Goal: Contribute content

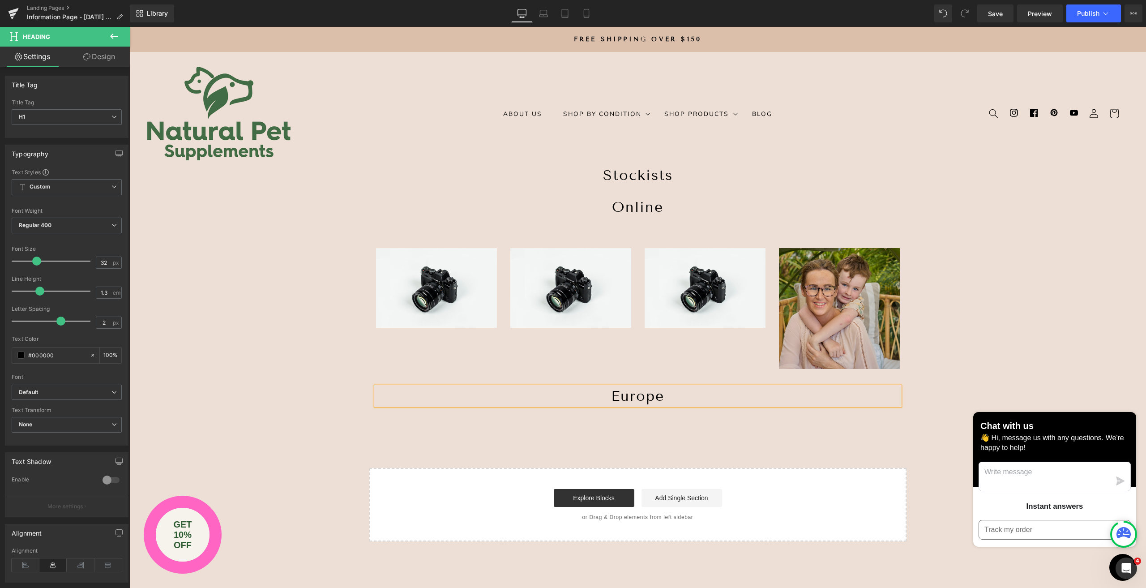
click at [803, 274] on img at bounding box center [839, 308] width 121 height 121
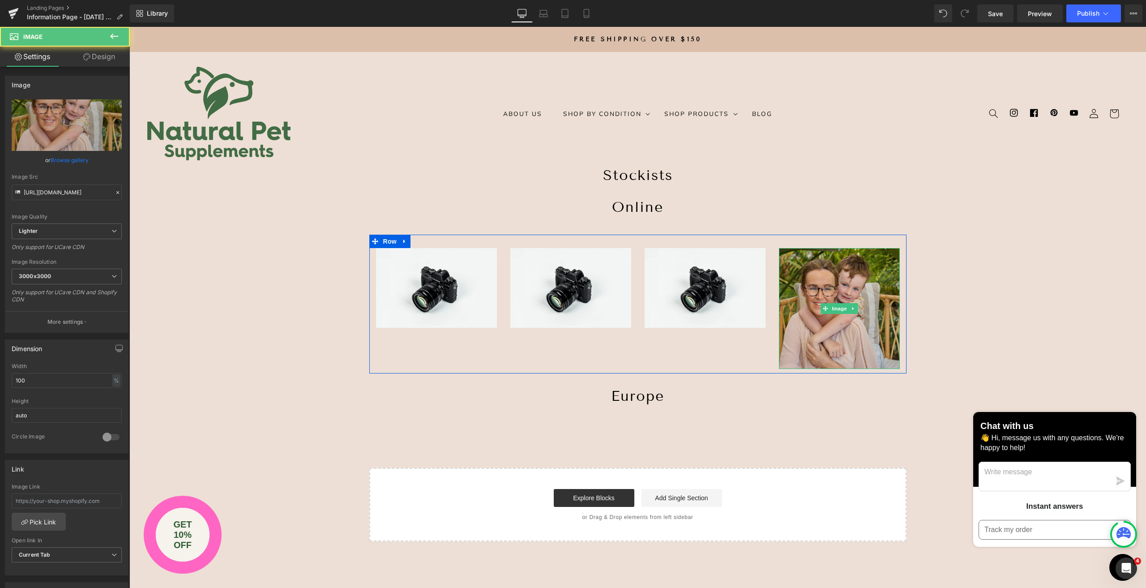
click at [804, 276] on img at bounding box center [839, 308] width 121 height 121
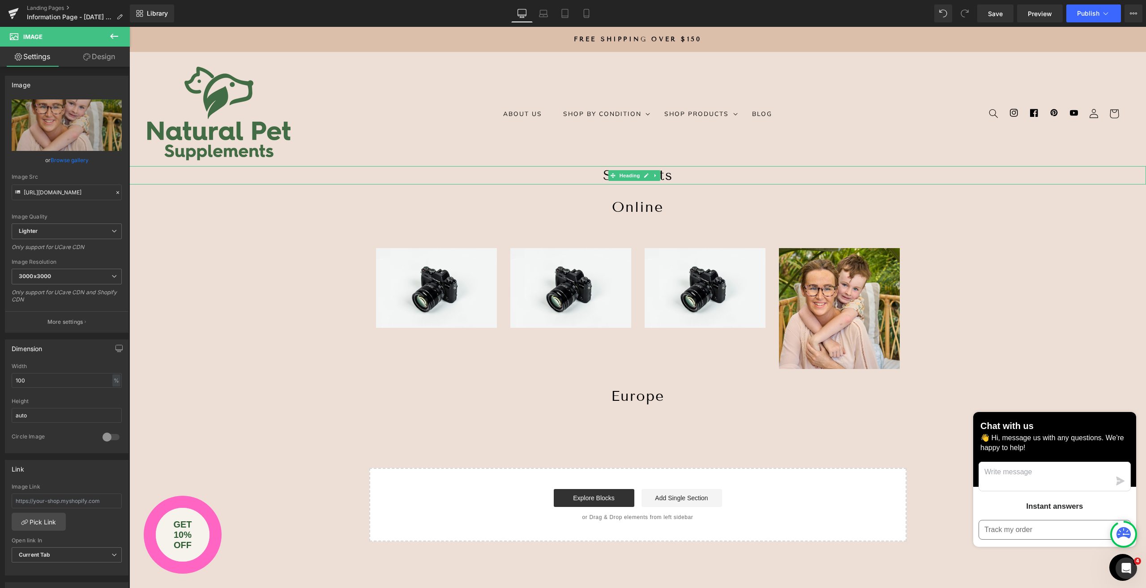
click at [581, 176] on h1 "Stockists" at bounding box center [637, 175] width 1016 height 19
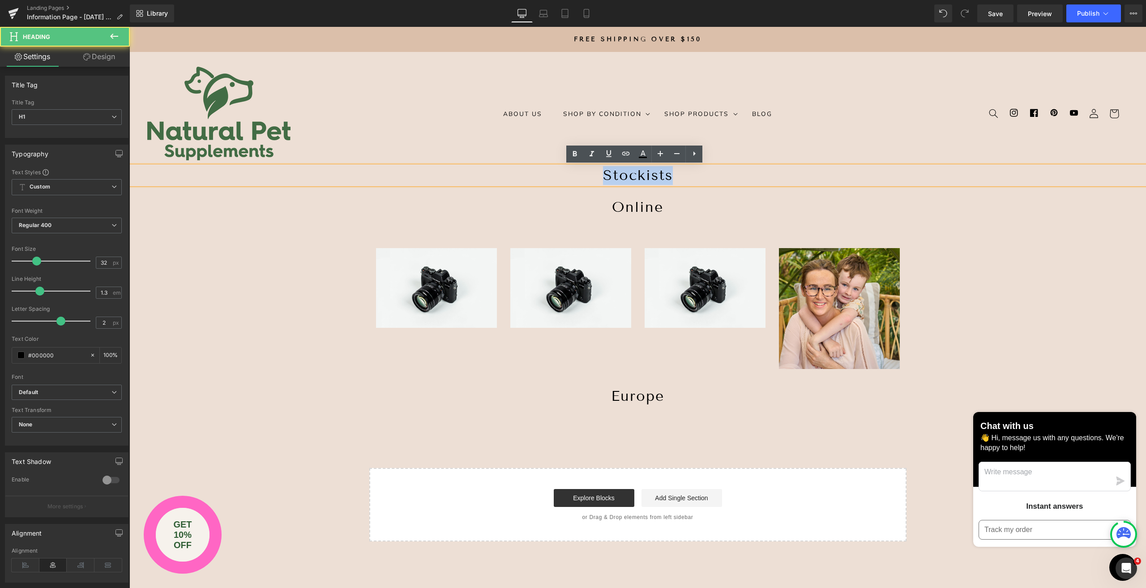
drag, startPoint x: 587, startPoint y: 175, endPoint x: 718, endPoint y: 180, distance: 130.7
click at [718, 180] on h1 "Stockists" at bounding box center [637, 175] width 1016 height 19
click at [576, 153] on icon at bounding box center [575, 153] width 4 height 5
click at [660, 152] on icon at bounding box center [660, 153] width 11 height 11
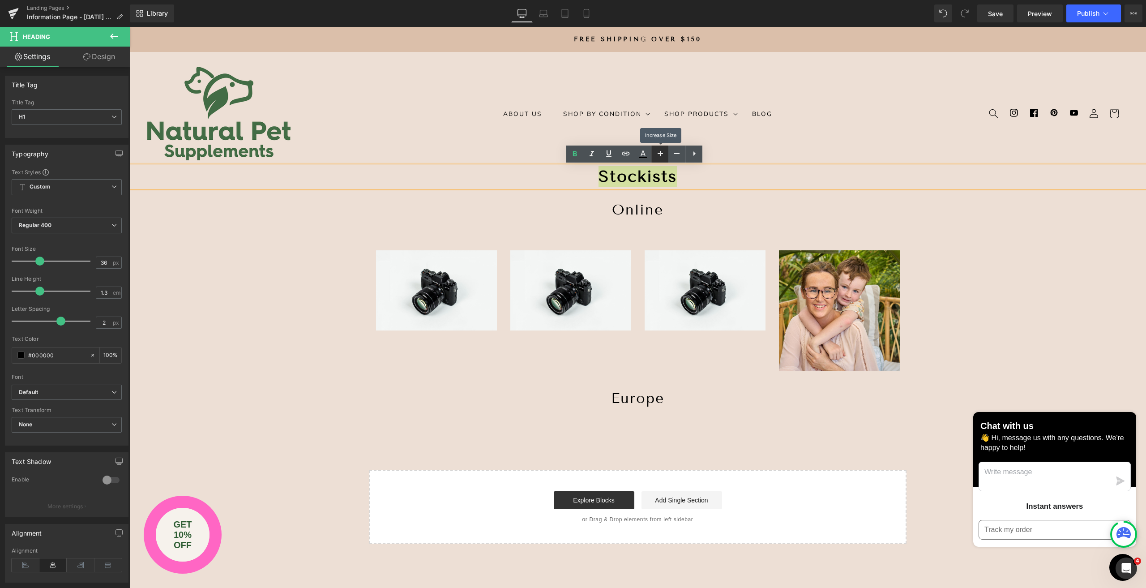
click at [660, 152] on icon at bounding box center [660, 153] width 11 height 11
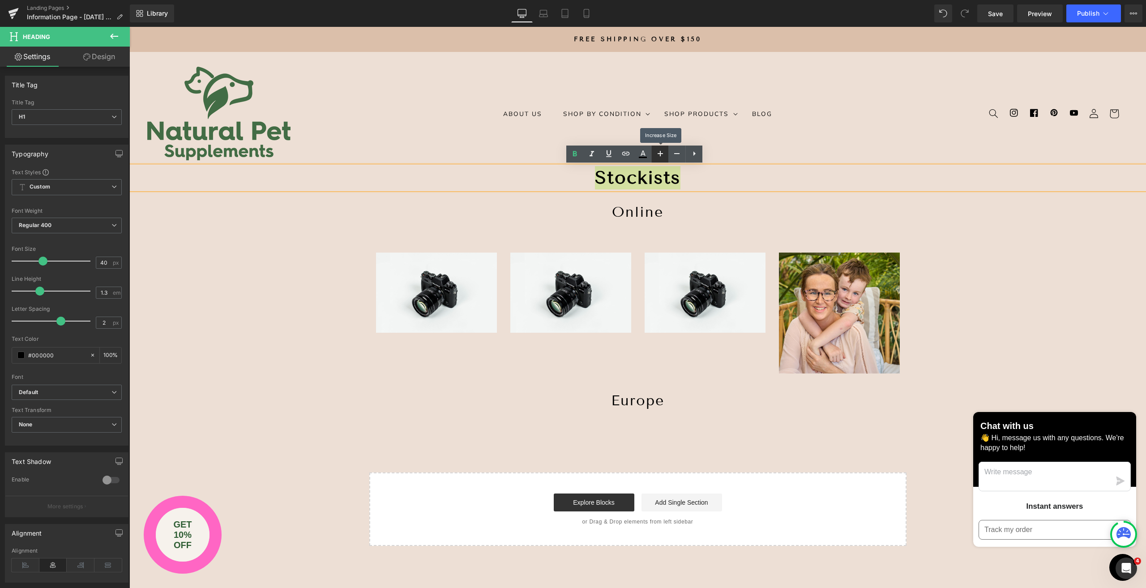
click at [660, 152] on icon at bounding box center [660, 153] width 11 height 11
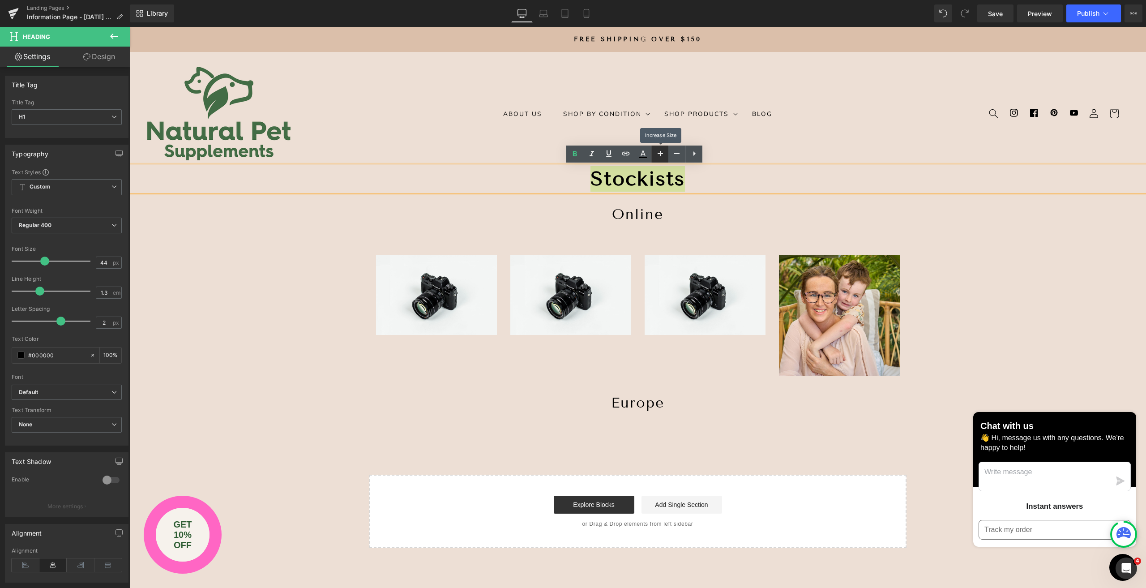
click at [660, 152] on icon at bounding box center [660, 153] width 11 height 11
type input "46"
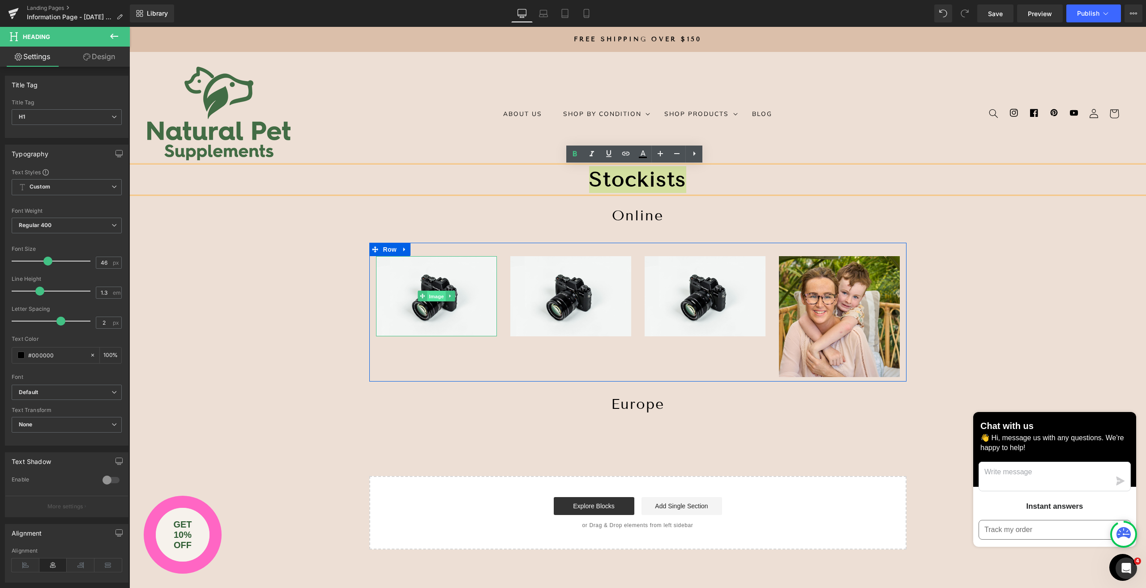
click at [422, 297] on link "Image" at bounding box center [432, 295] width 28 height 11
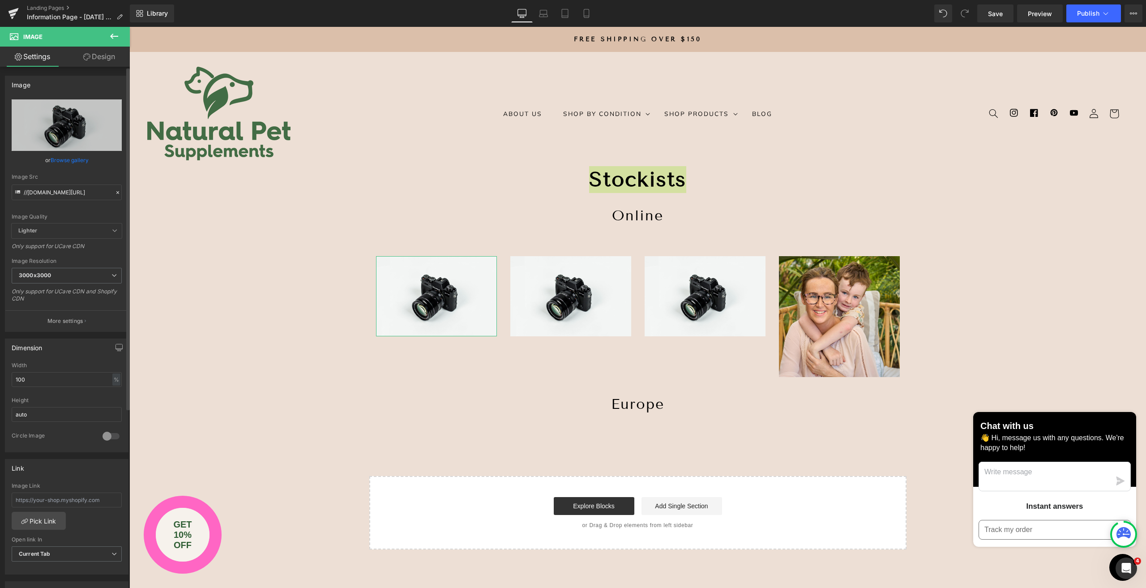
click at [66, 160] on link "Browse gallery" at bounding box center [70, 160] width 38 height 16
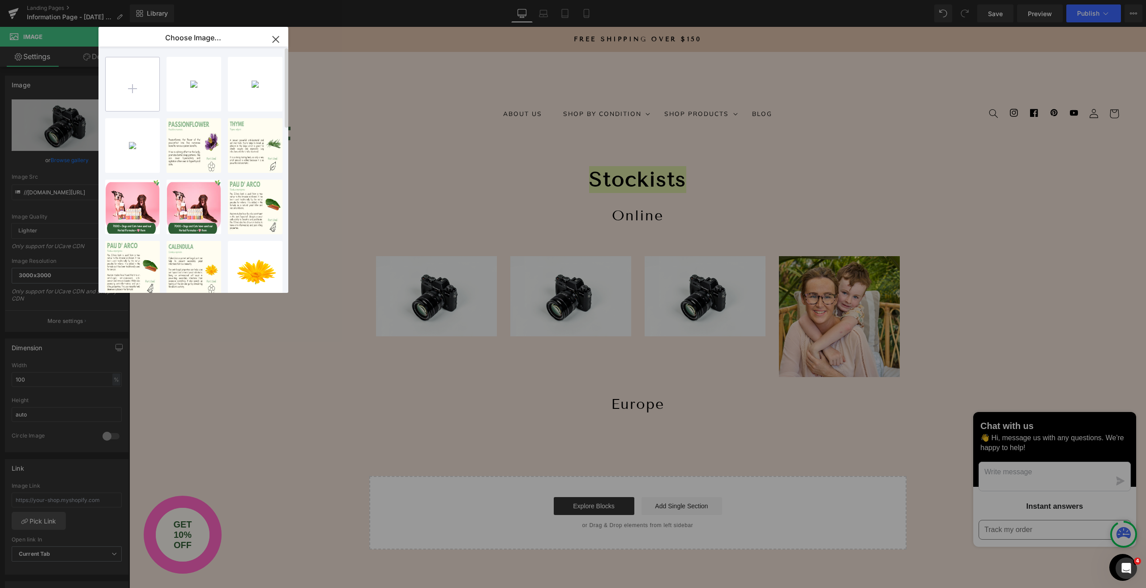
click at [141, 84] on input "file" at bounding box center [133, 84] width 54 height 54
type input "C:\fakepath\Logos - Trusted by (1).zip"
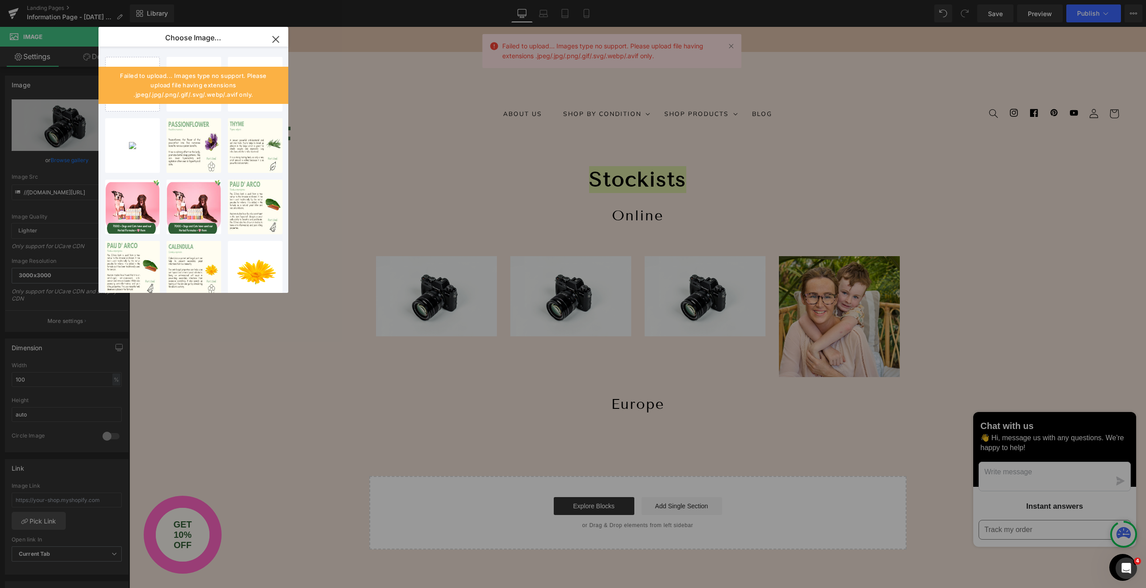
click at [276, 39] on icon "button" at bounding box center [276, 39] width 6 height 6
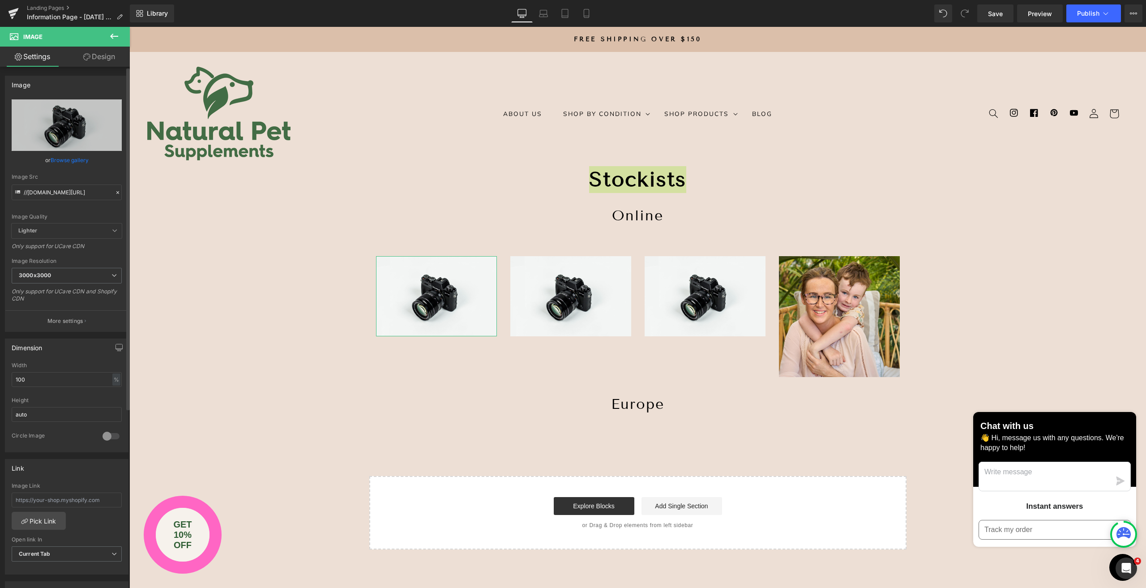
click at [69, 158] on link "Browse gallery" at bounding box center [70, 160] width 38 height 16
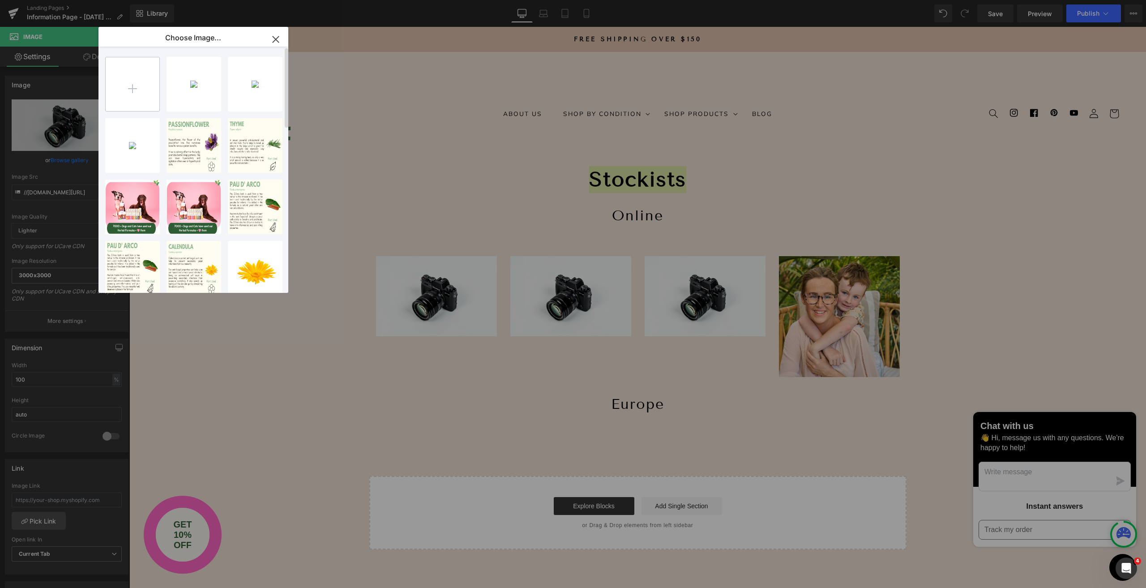
click at [133, 95] on input "file" at bounding box center [133, 84] width 54 height 54
type input "C:\fakepath\Chemist Warehouse.png"
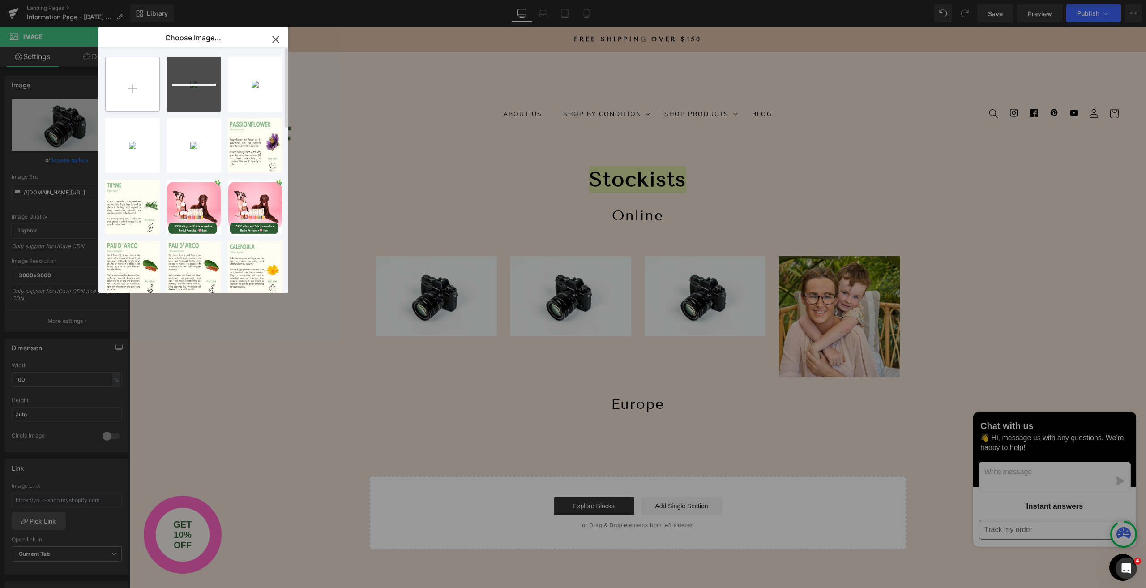
click at [136, 80] on input "file" at bounding box center [133, 84] width 54 height 54
type input "C:\fakepath\Medcart Logo.png"
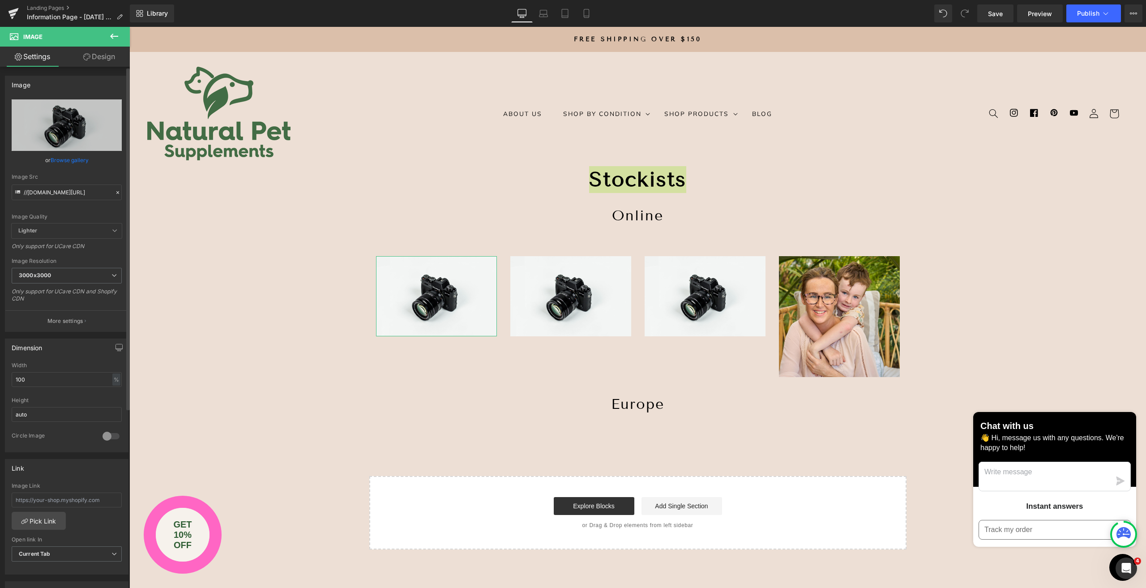
click at [66, 157] on link "Browse gallery" at bounding box center [70, 160] width 38 height 16
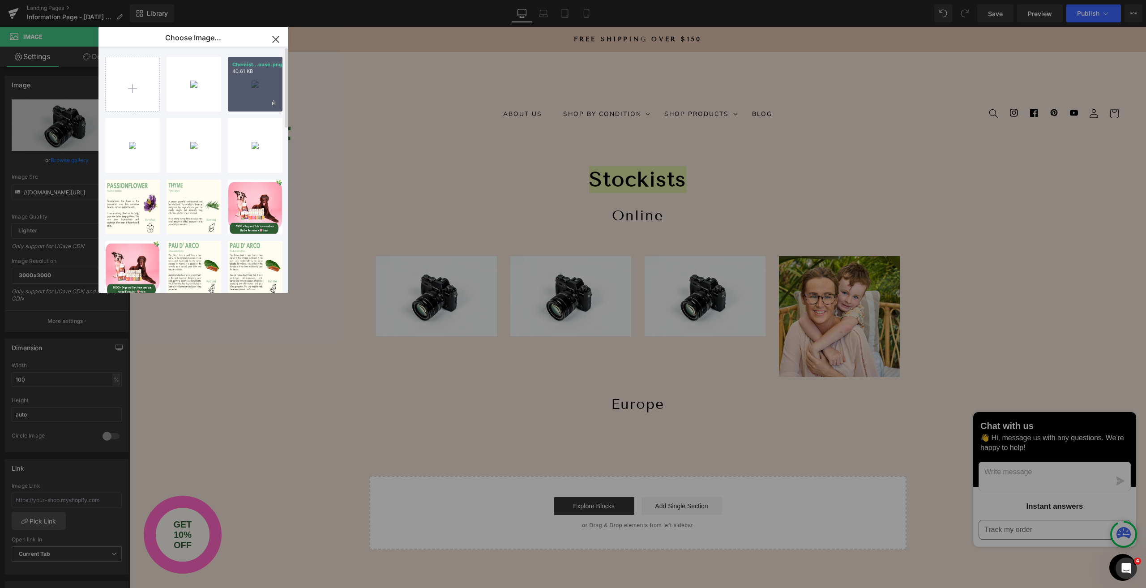
click at [254, 85] on div "Chemist...ouse.png 40.61 KB" at bounding box center [255, 84] width 55 height 55
type input "[URL][DOMAIN_NAME]"
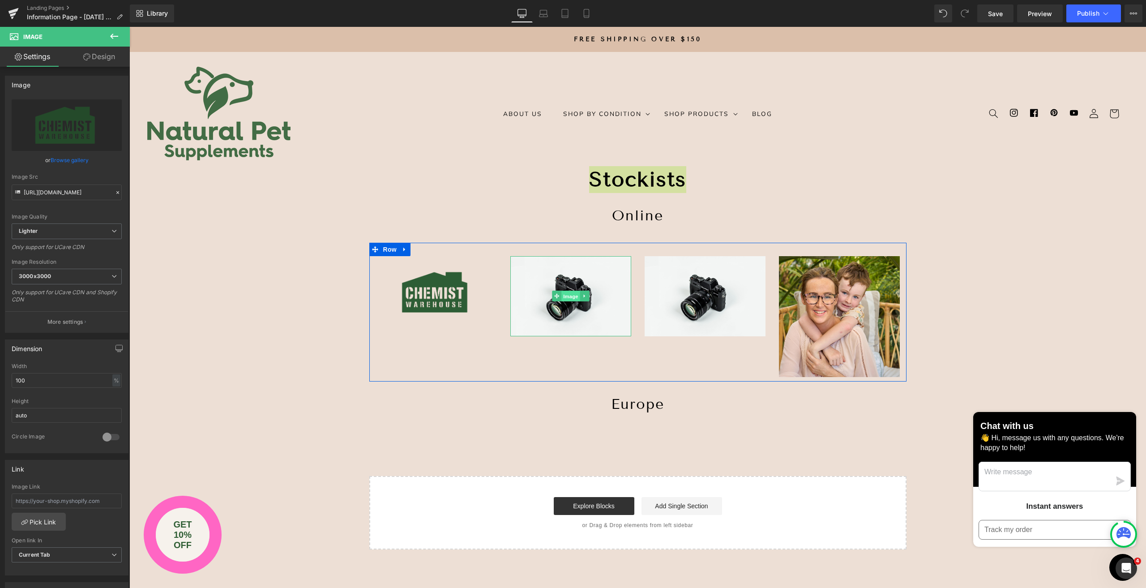
click at [571, 298] on span "Image" at bounding box center [570, 296] width 19 height 11
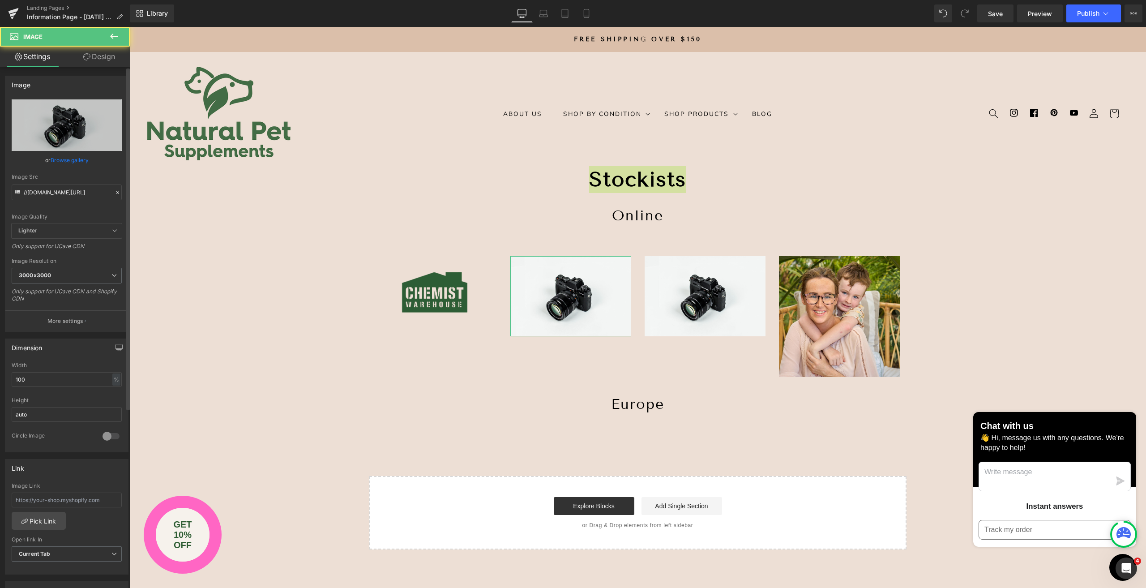
click at [73, 156] on link "Browse gallery" at bounding box center [70, 160] width 38 height 16
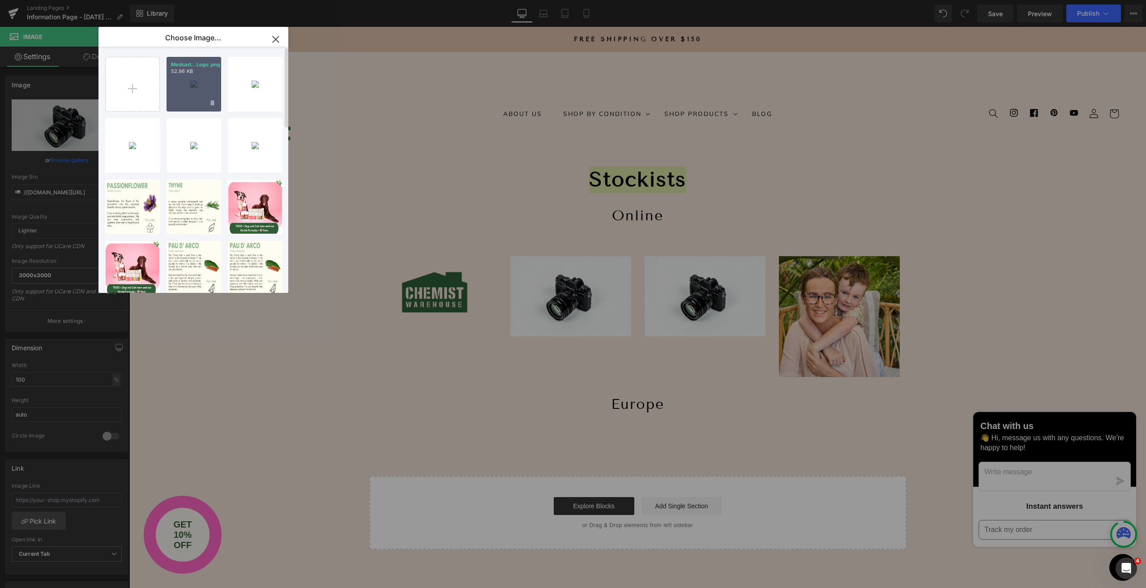
click at [186, 86] on div "Medcart...Logo.png 52.96 KB" at bounding box center [193, 84] width 55 height 55
type input "[URL][DOMAIN_NAME]"
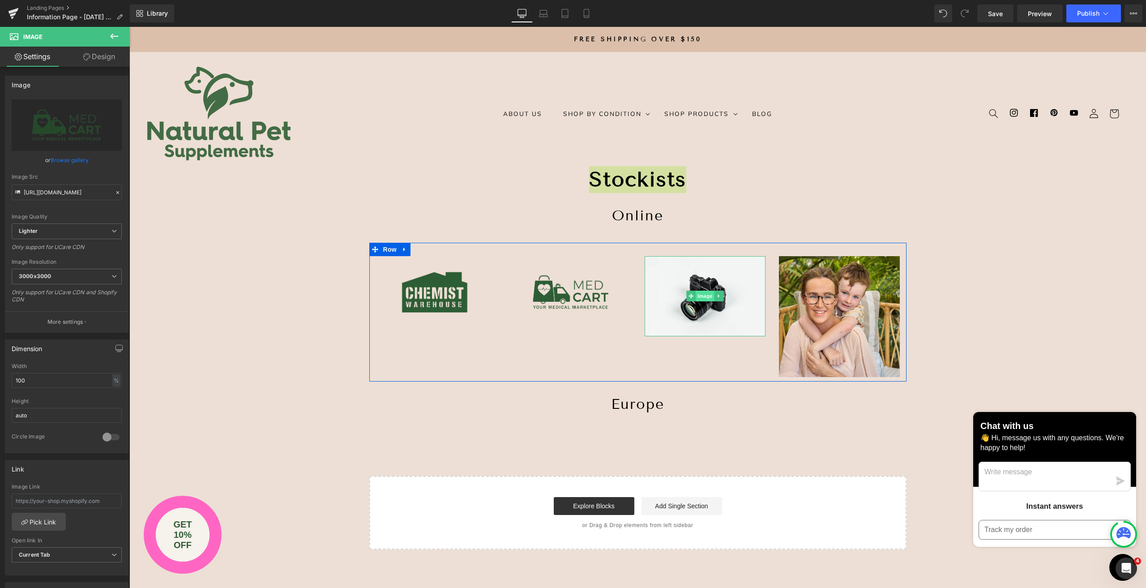
click at [702, 297] on span "Image" at bounding box center [704, 295] width 19 height 11
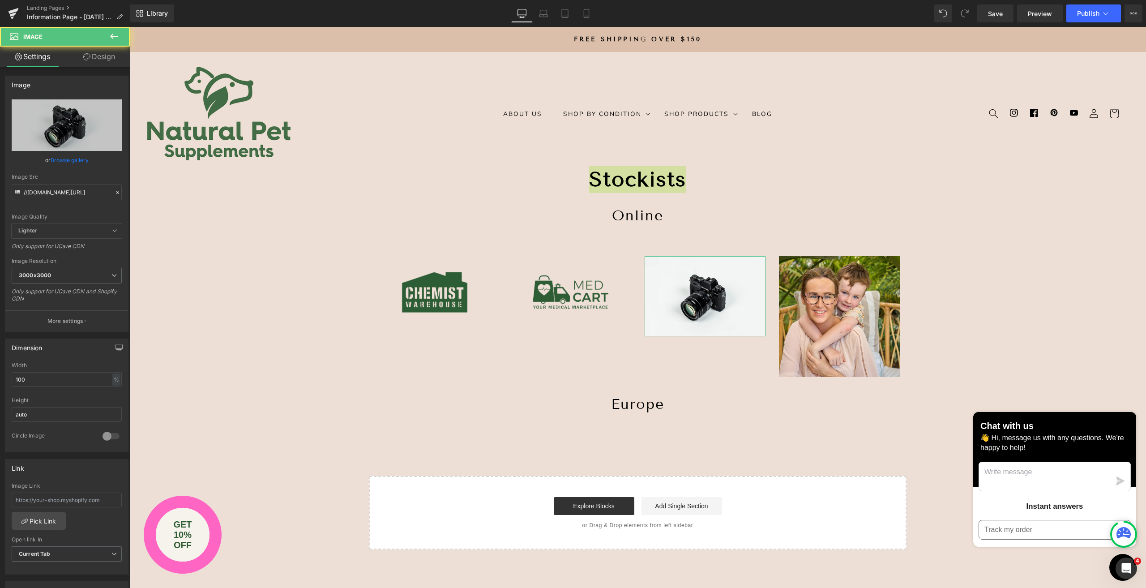
click at [70, 155] on link "Browse gallery" at bounding box center [70, 160] width 38 height 16
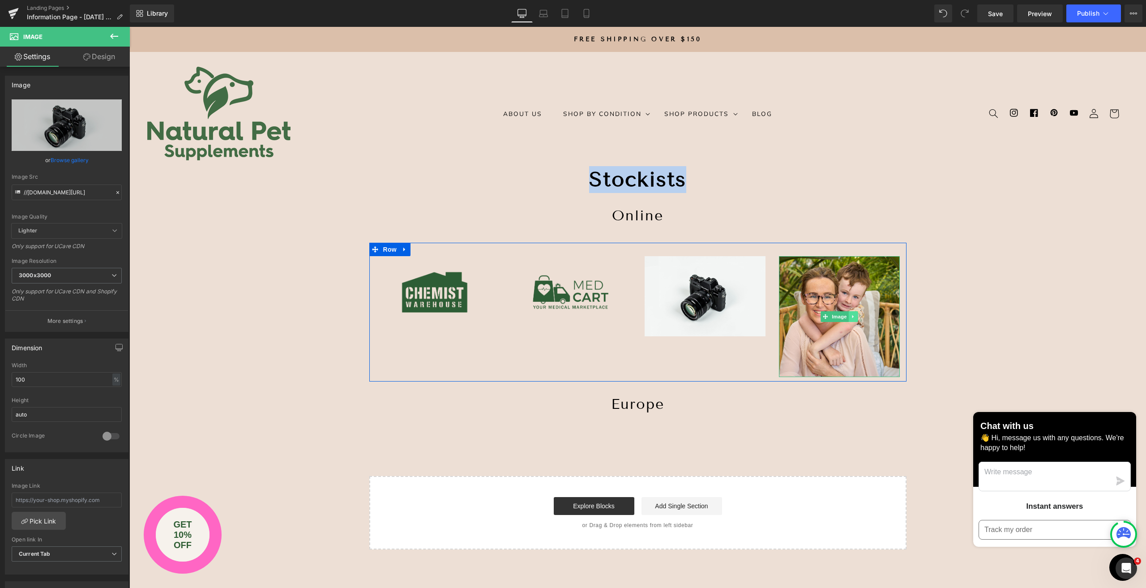
click at [850, 318] on icon at bounding box center [852, 316] width 5 height 5
click at [853, 319] on link at bounding box center [857, 316] width 9 height 11
